Goal: Task Accomplishment & Management: Use online tool/utility

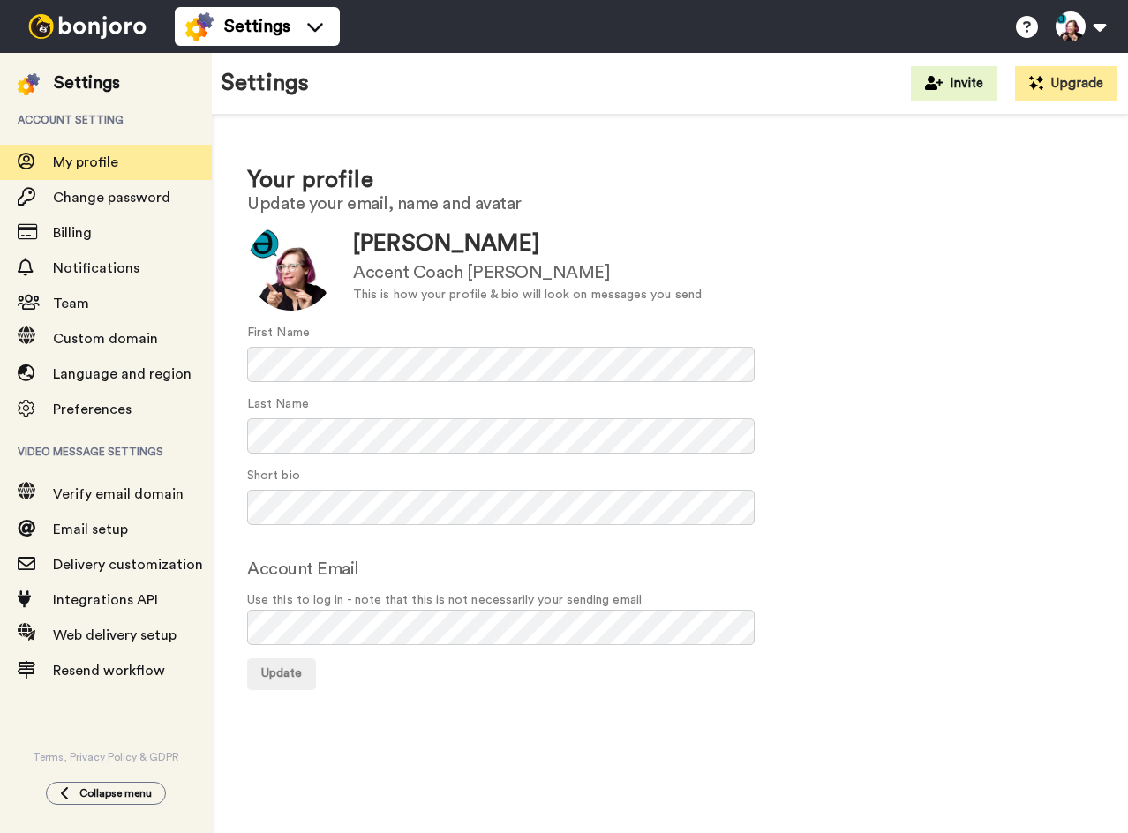
click at [101, 24] on img at bounding box center [87, 26] width 132 height 25
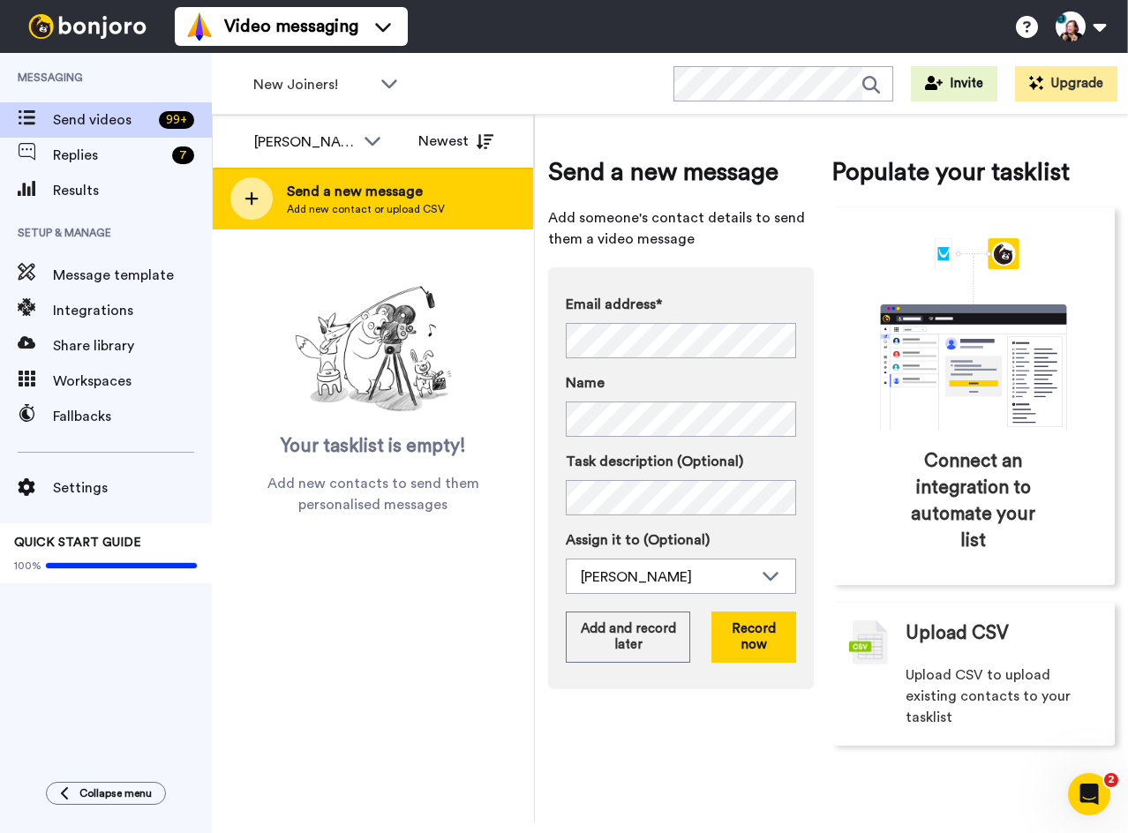
click at [371, 191] on span "Send a new message" at bounding box center [366, 191] width 158 height 21
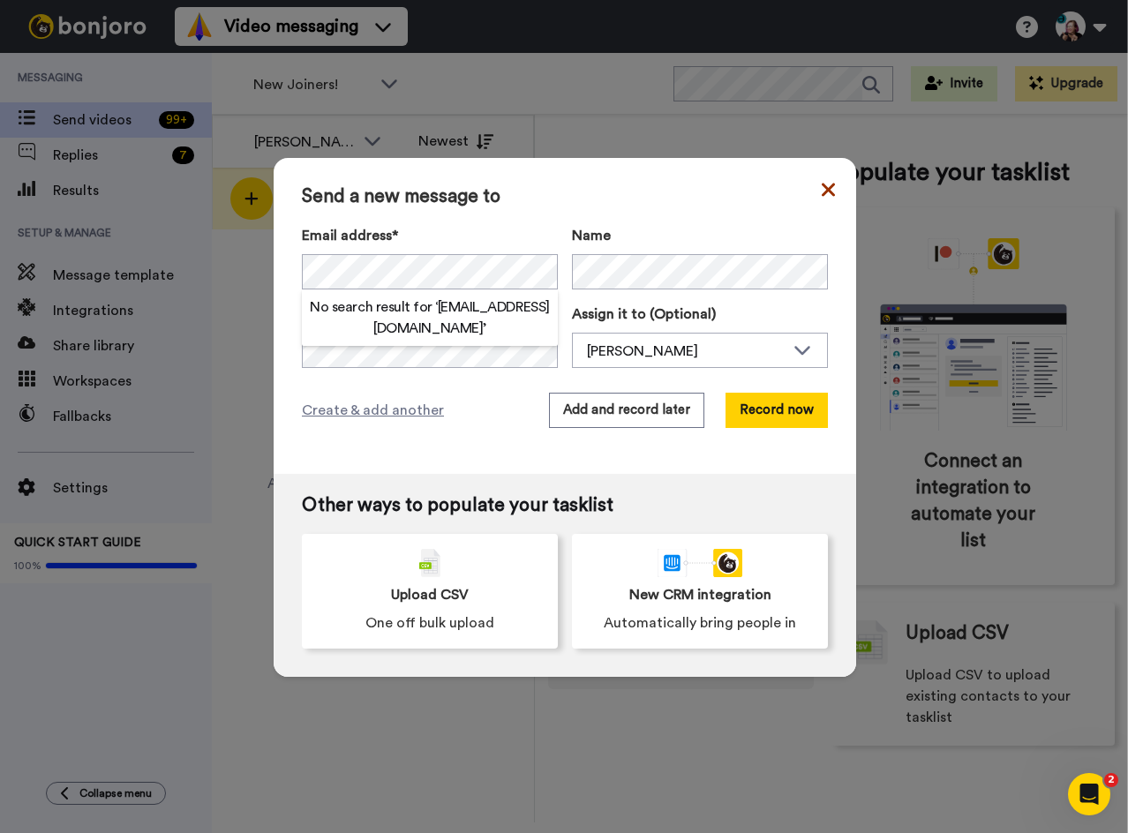
click at [822, 186] on icon at bounding box center [828, 189] width 13 height 13
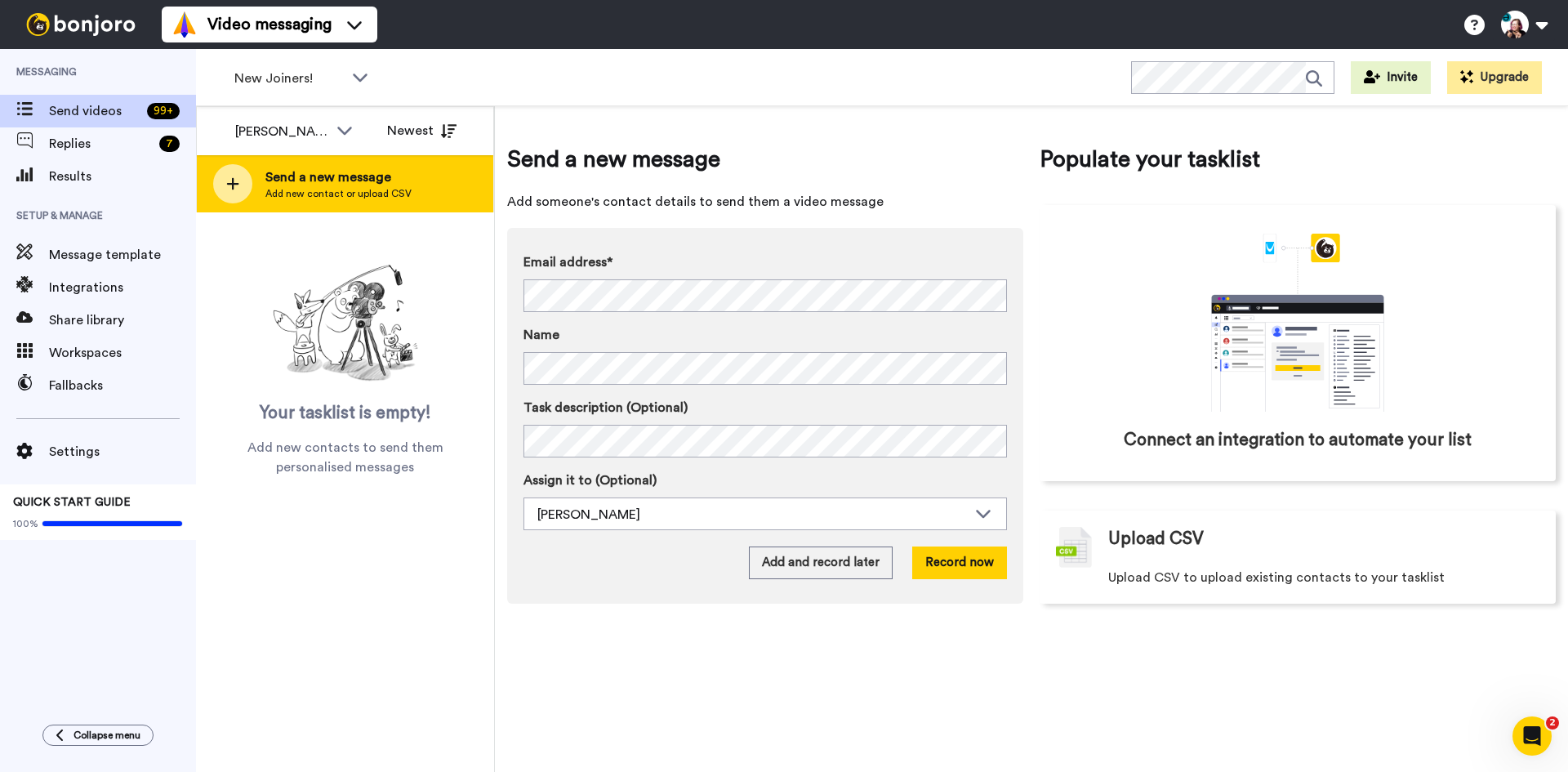
click at [297, 170] on span "Send a new message" at bounding box center [339, 177] width 146 height 19
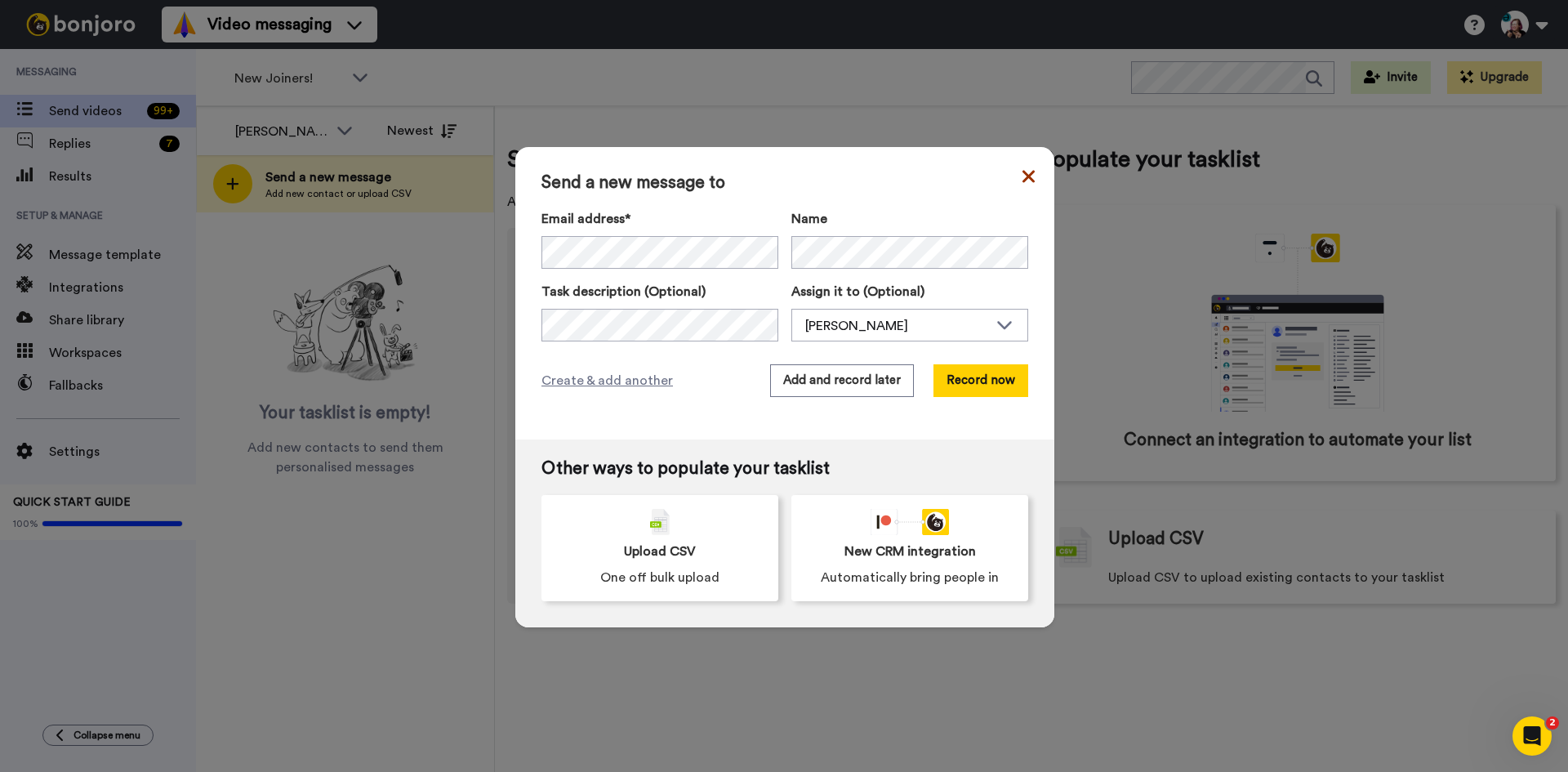
click at [1022, 176] on icon at bounding box center [1028, 176] width 12 height 19
